Goal: Task Accomplishment & Management: Manage account settings

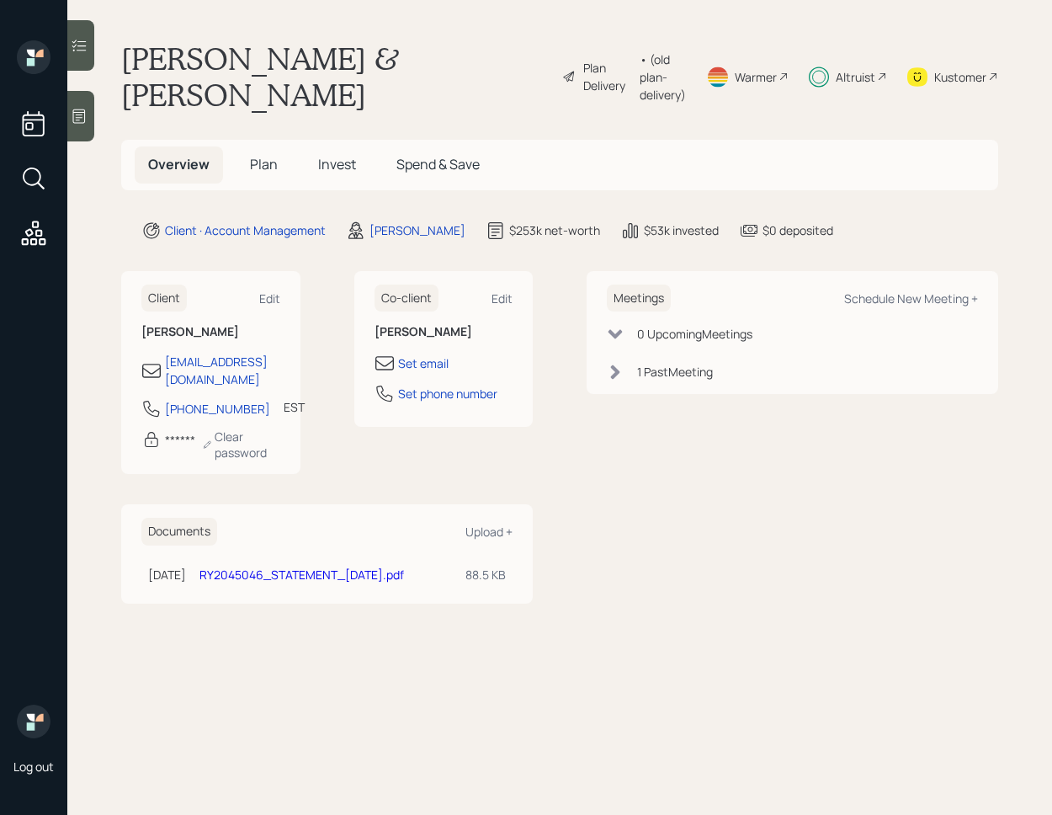
click at [86, 59] on div at bounding box center [80, 45] width 27 height 51
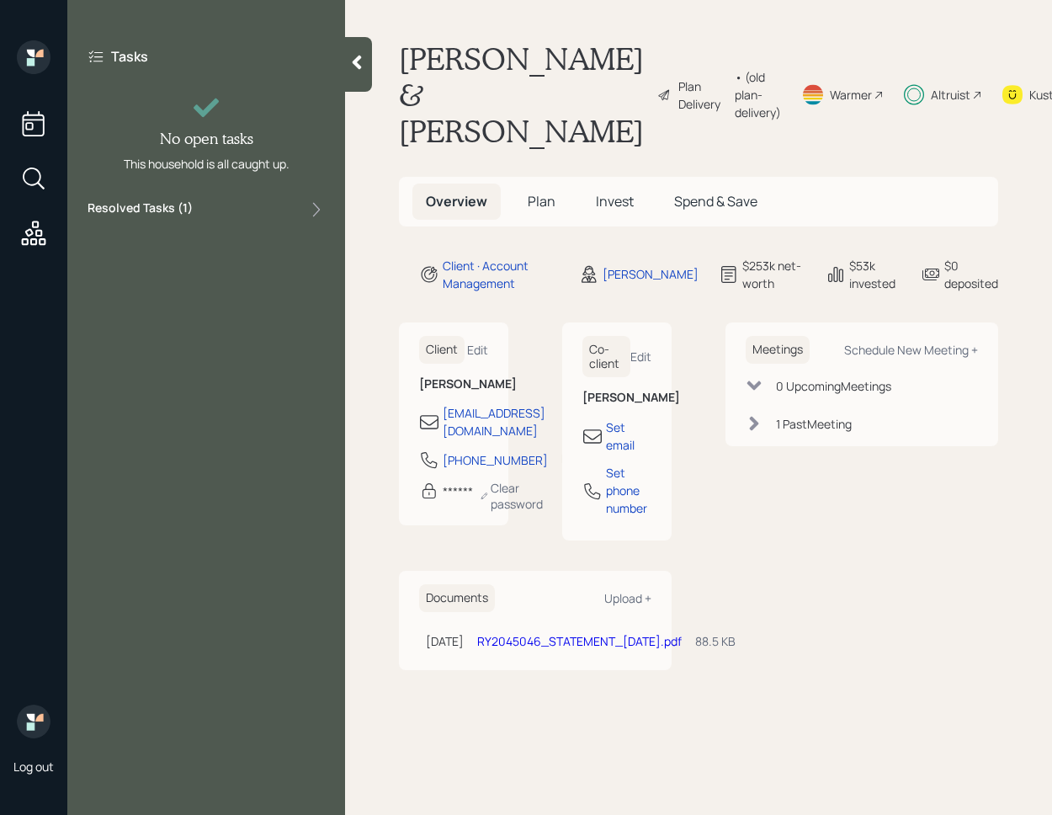
click at [244, 208] on div "Resolved Tasks ( 1 )" at bounding box center [206, 209] width 237 height 20
click at [245, 208] on div "Resolved Tasks ( 1 )" at bounding box center [206, 209] width 237 height 20
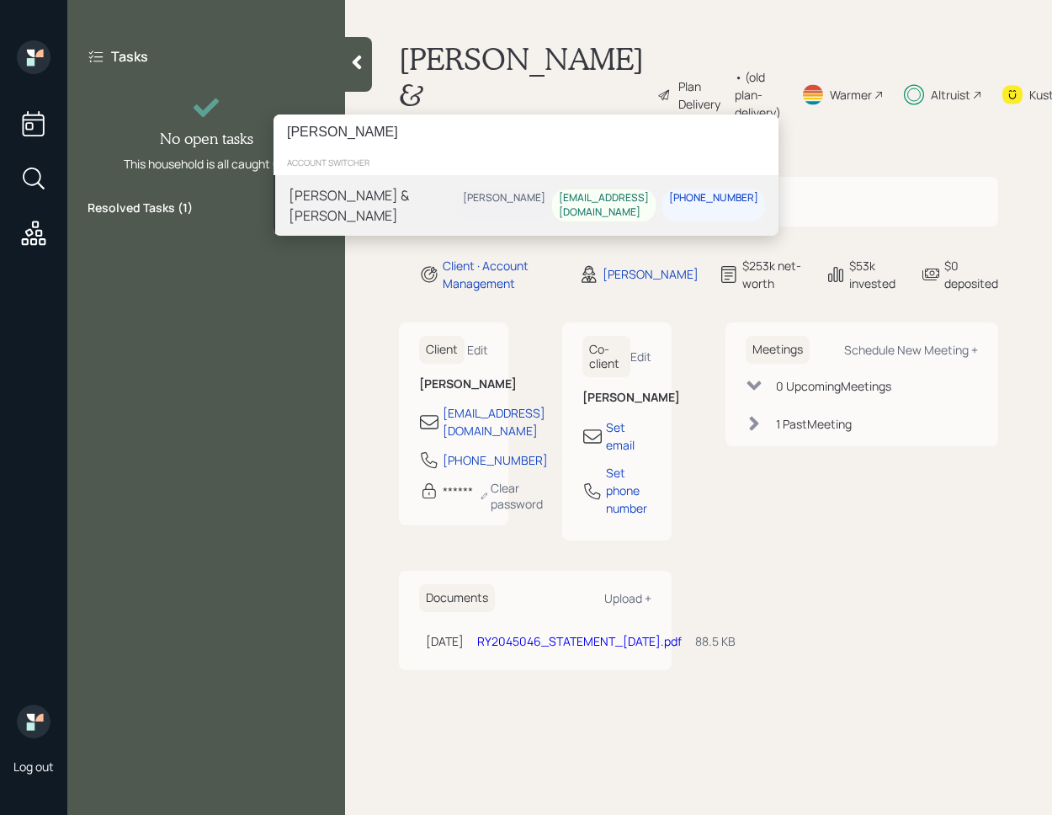
type input "[PERSON_NAME]"
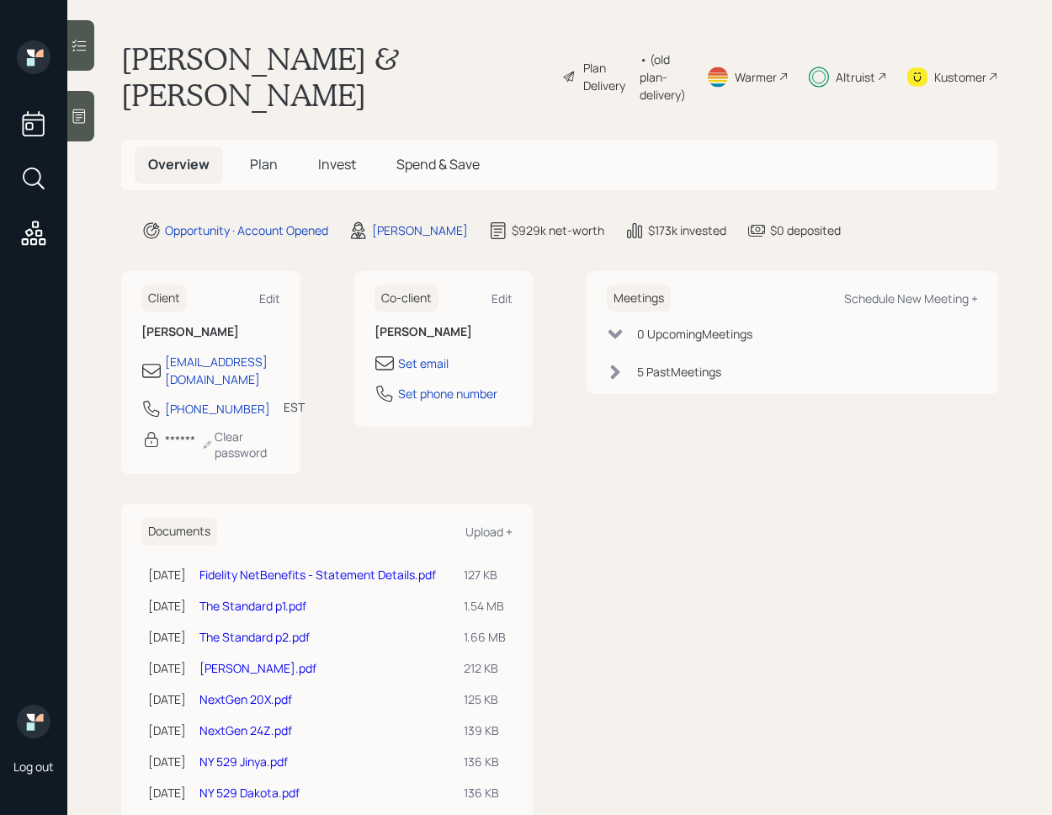
click at [93, 60] on div at bounding box center [80, 45] width 27 height 51
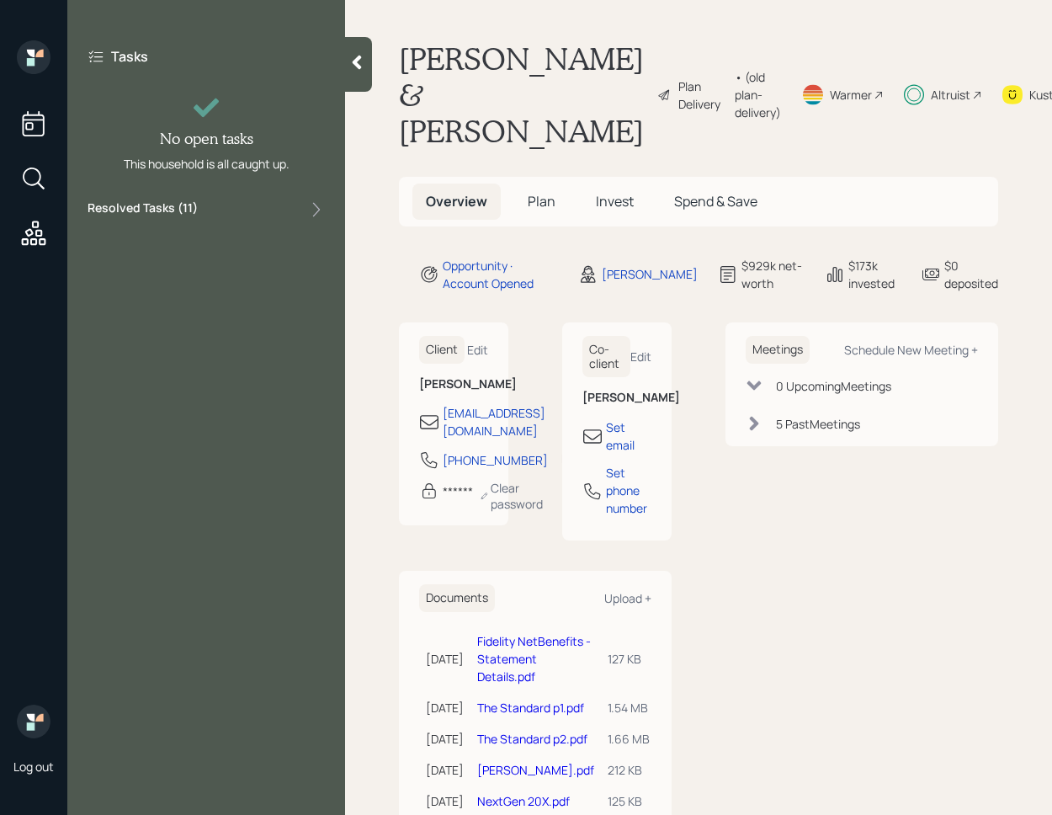
click at [259, 215] on div "Resolved Tasks ( 11 )" at bounding box center [206, 209] width 237 height 20
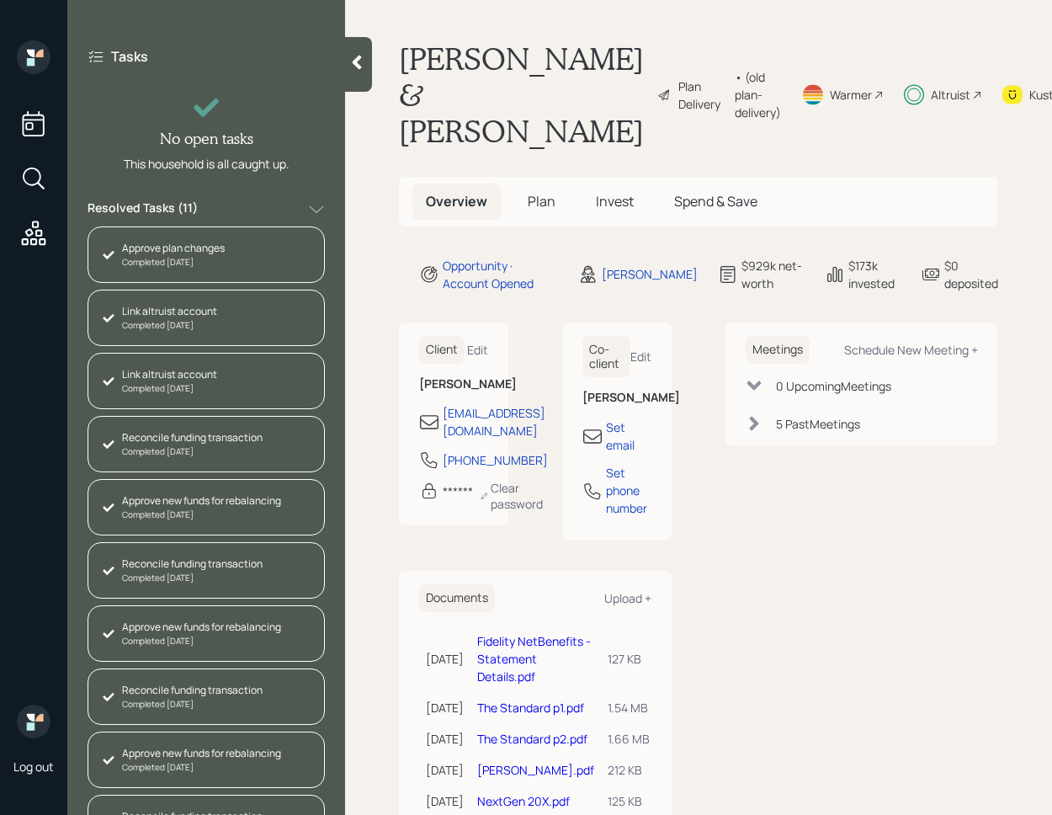
scroll to position [106, 0]
